Goal: Information Seeking & Learning: Learn about a topic

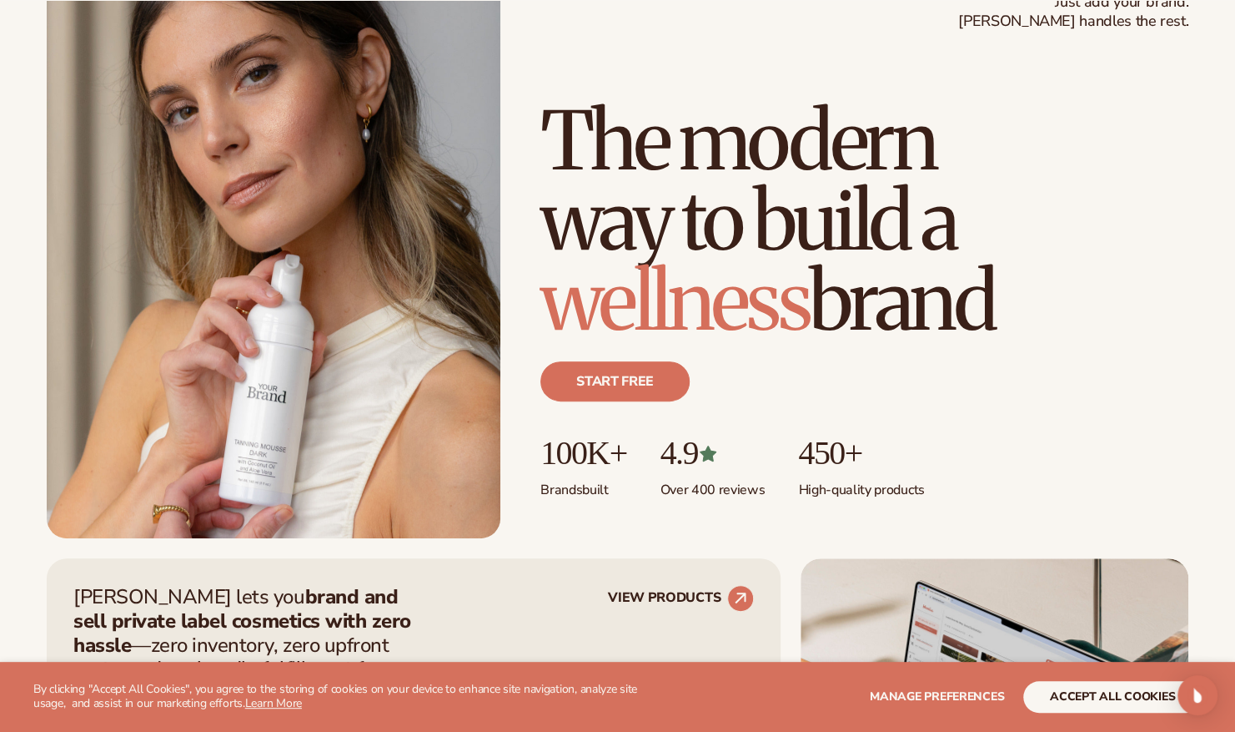
scroll to position [138, 0]
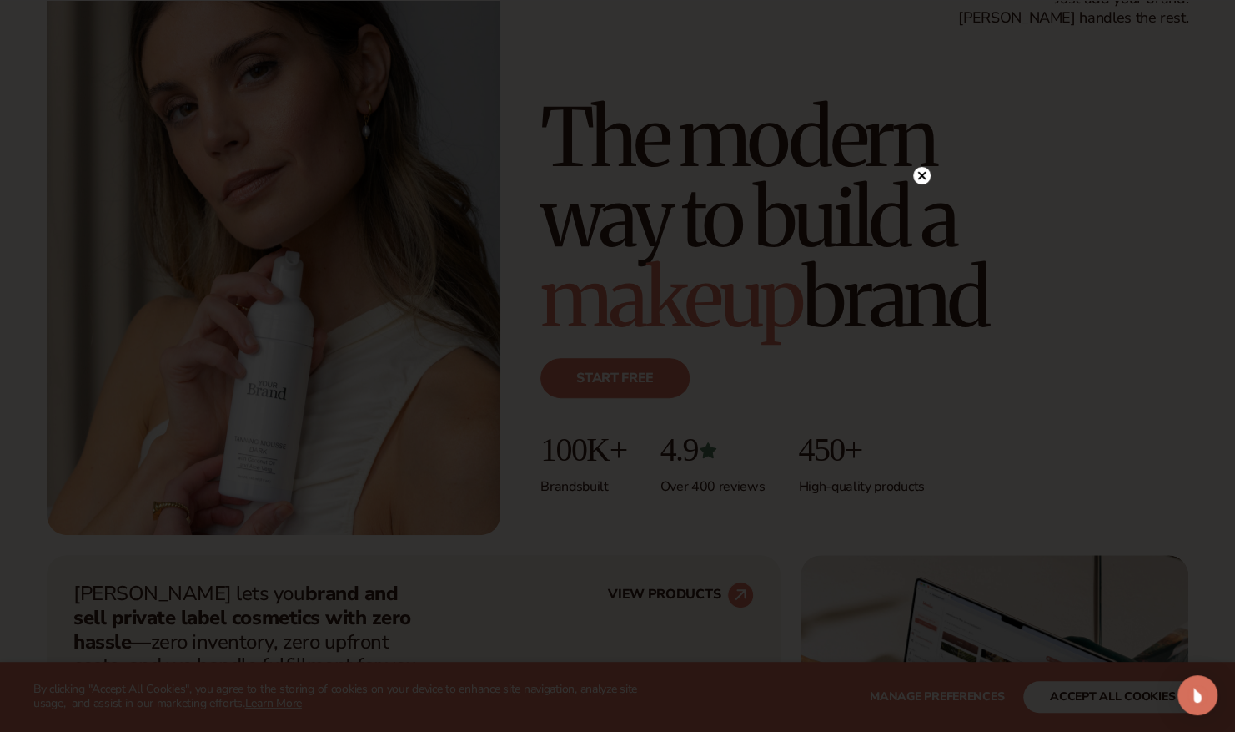
click at [921, 174] on circle at bounding box center [922, 176] width 18 height 18
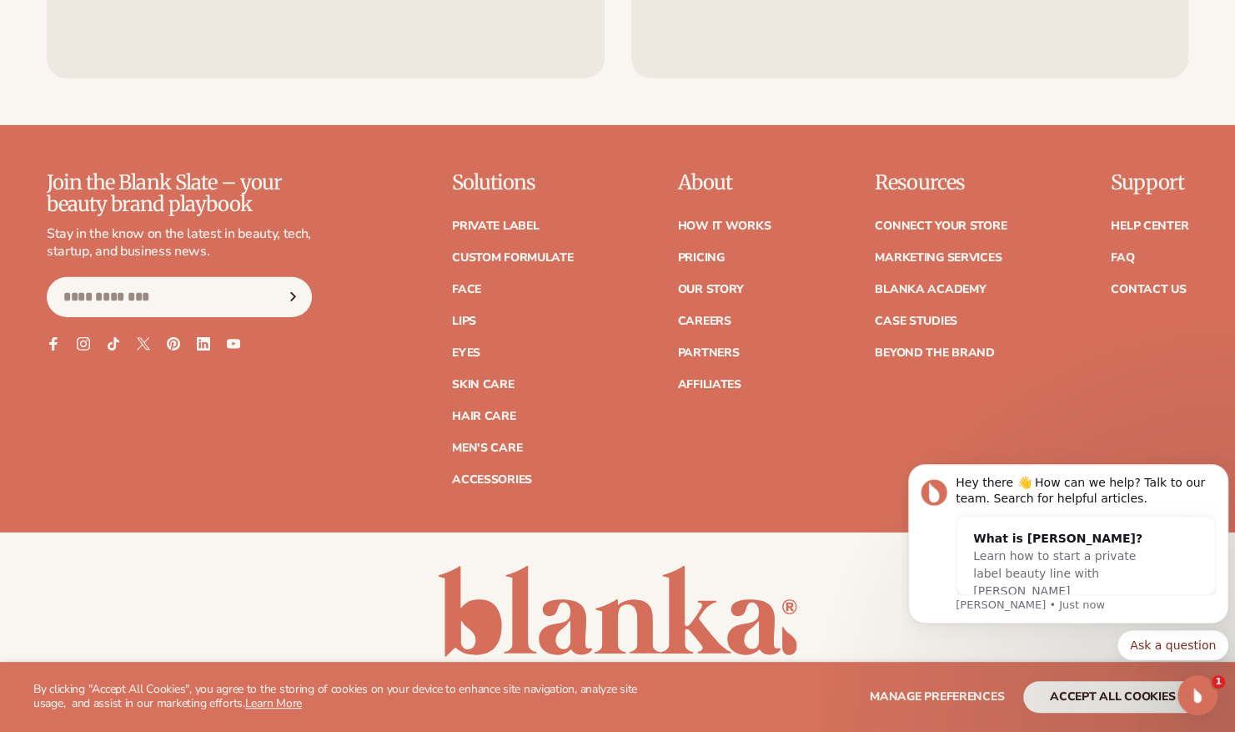
scroll to position [6727, 0]
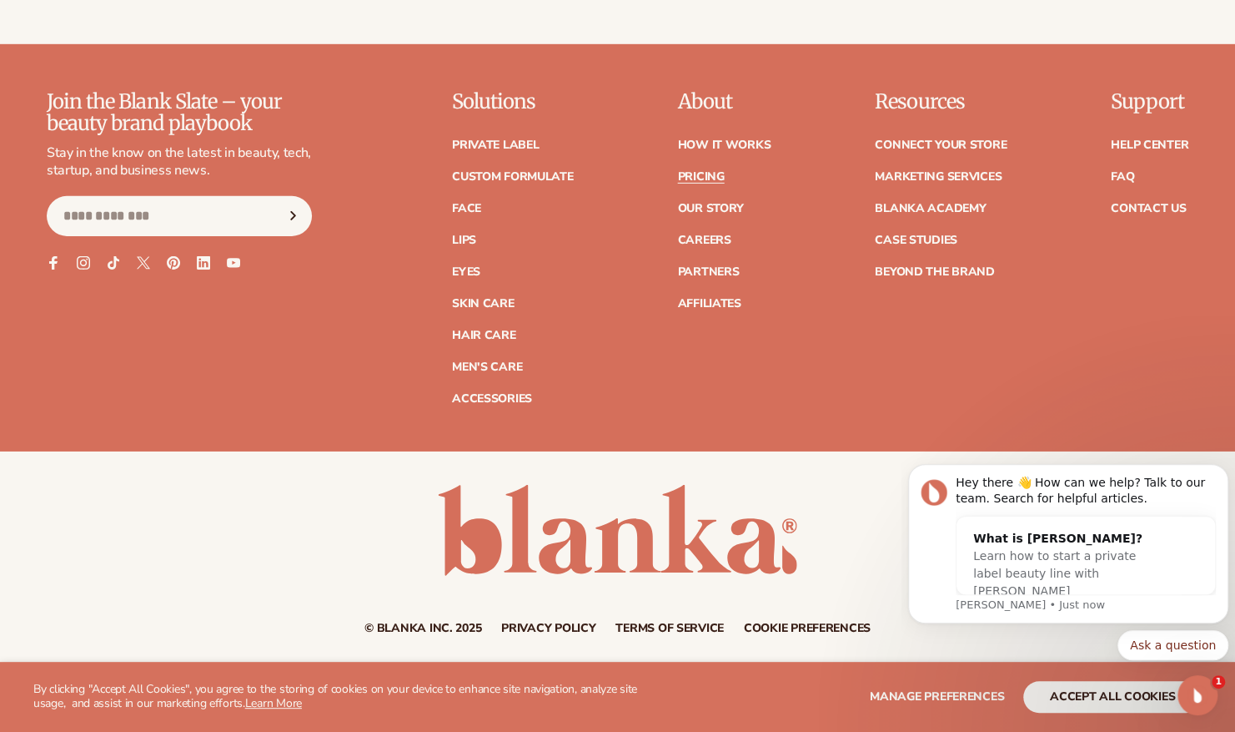
click at [709, 171] on link "Pricing" at bounding box center [700, 177] width 47 height 12
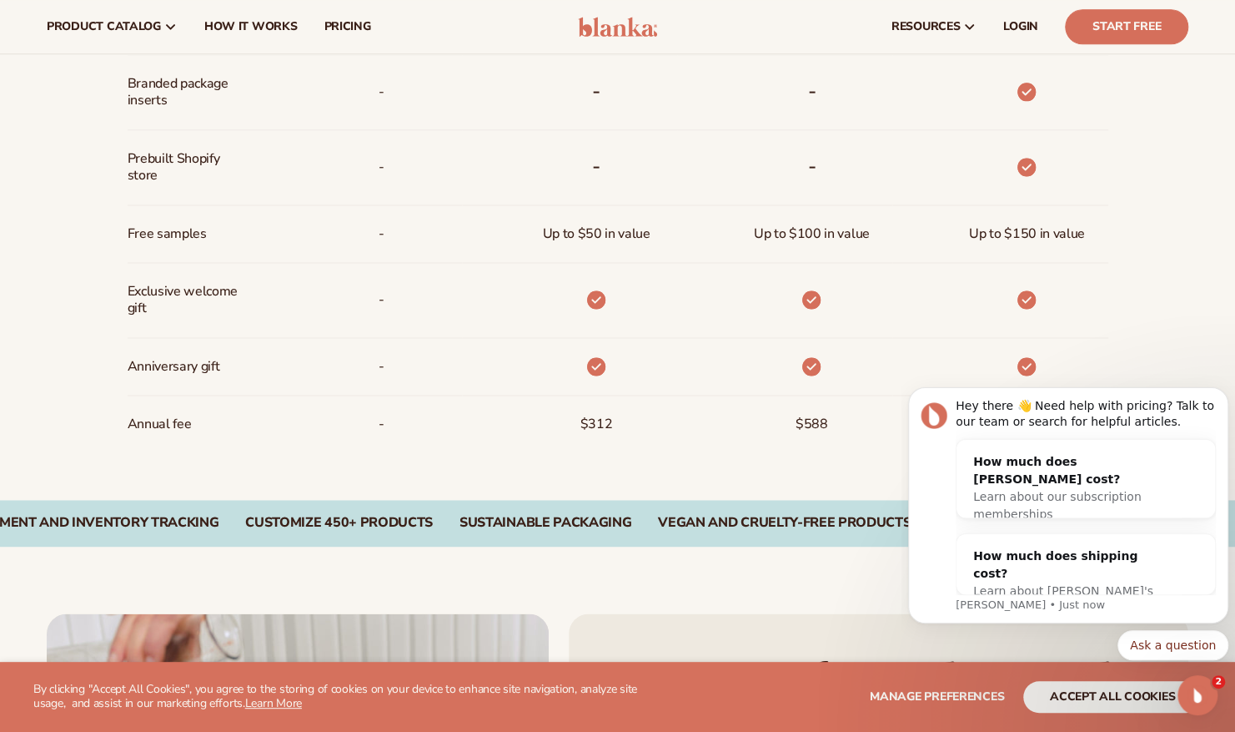
scroll to position [1227, 0]
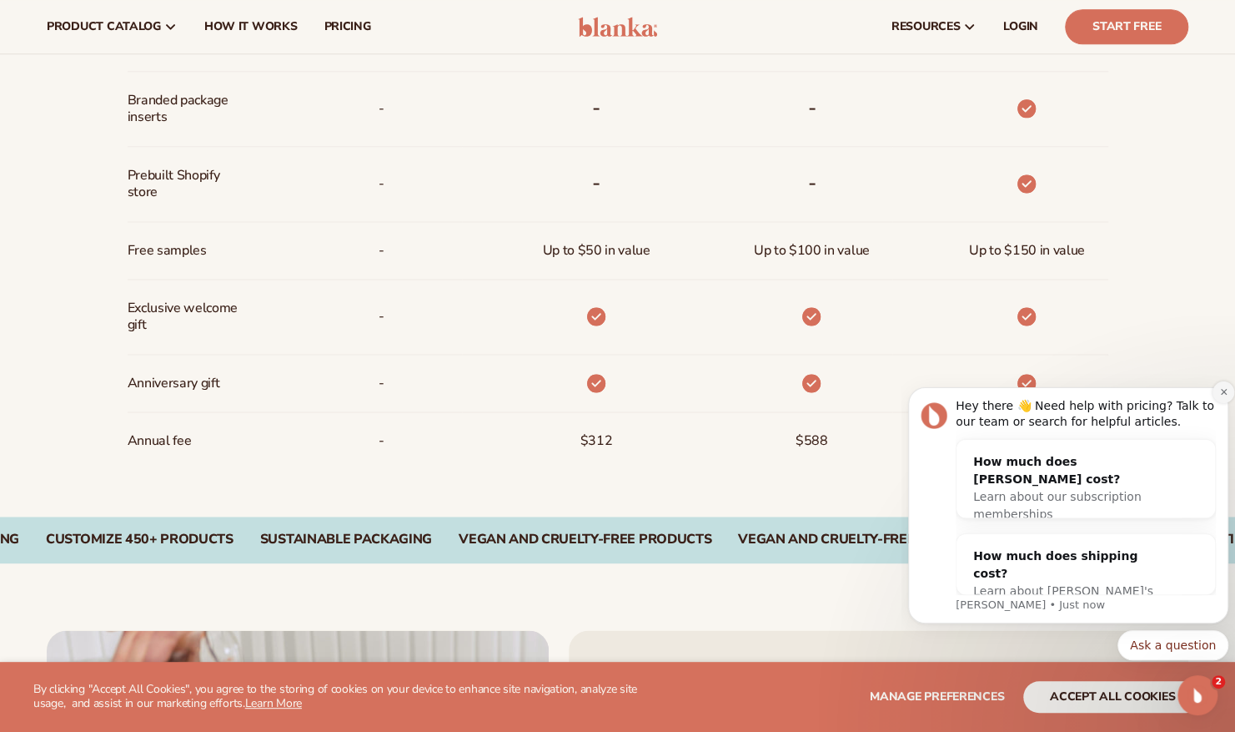
click at [1218, 398] on button "Dismiss notification" at bounding box center [1224, 392] width 22 height 22
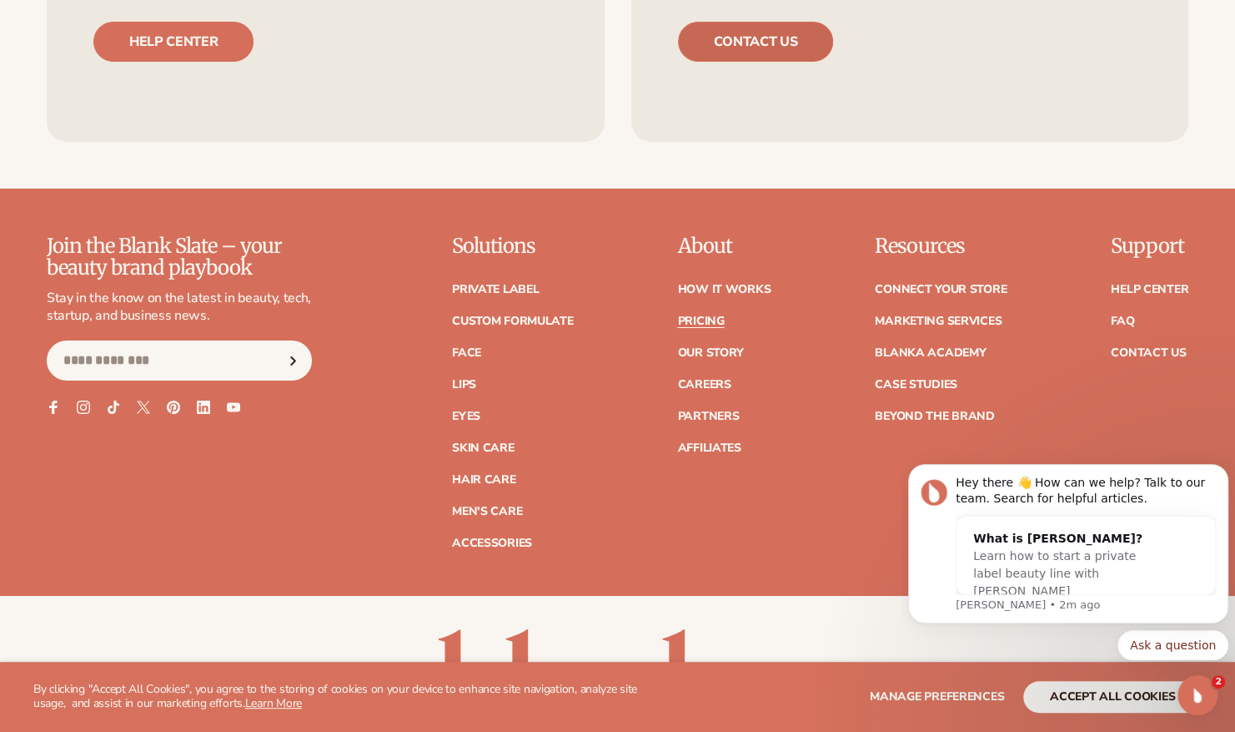
scroll to position [3329, 0]
click at [719, 346] on link "Our Story" at bounding box center [710, 352] width 66 height 12
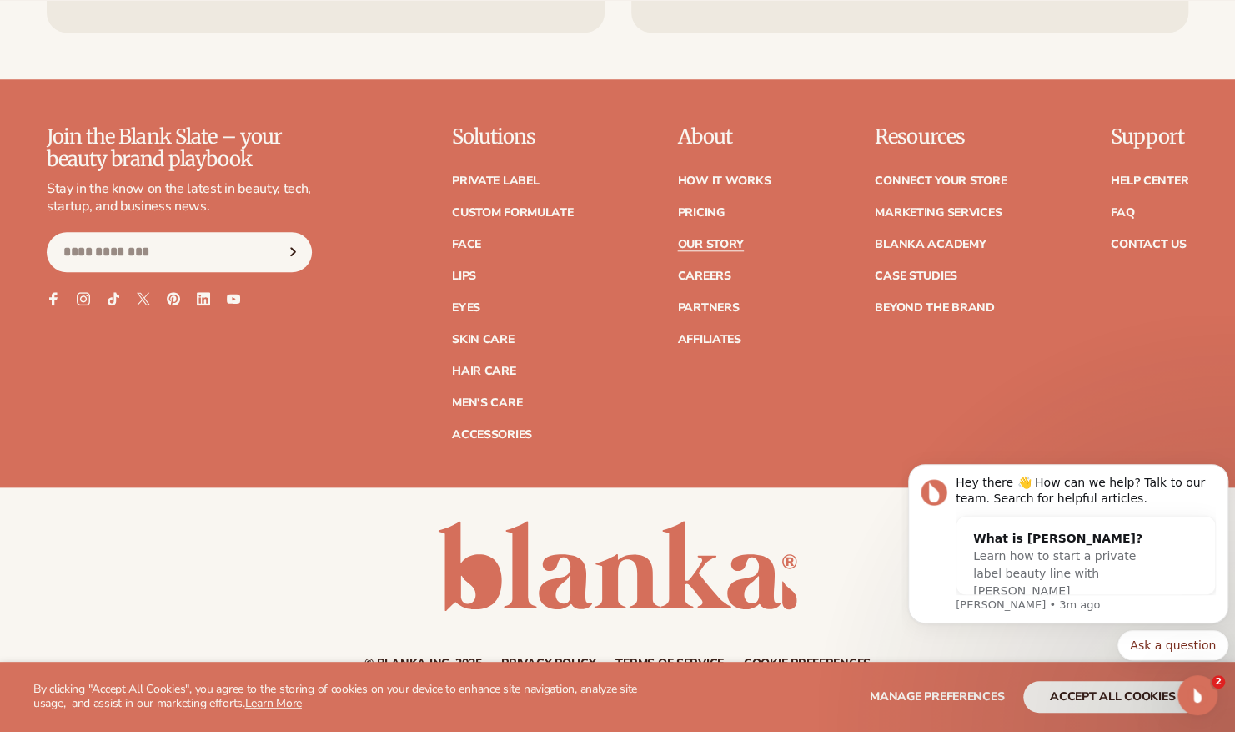
scroll to position [4556, 0]
